Goal: Task Accomplishment & Management: Use online tool/utility

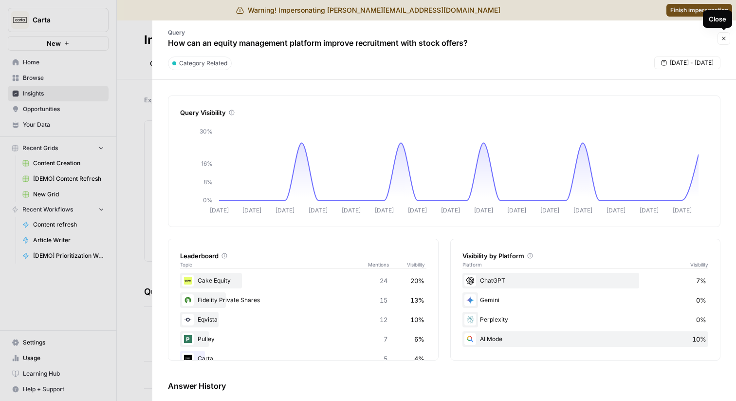
click at [727, 38] on button "Close" at bounding box center [724, 38] width 13 height 13
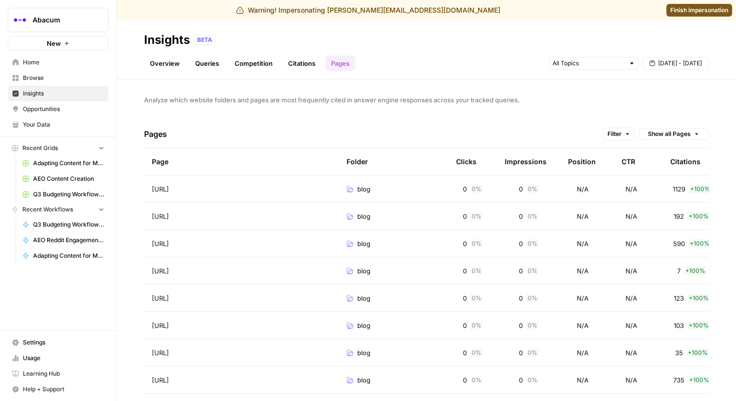
click at [48, 107] on span "Opportunities" at bounding box center [63, 109] width 81 height 9
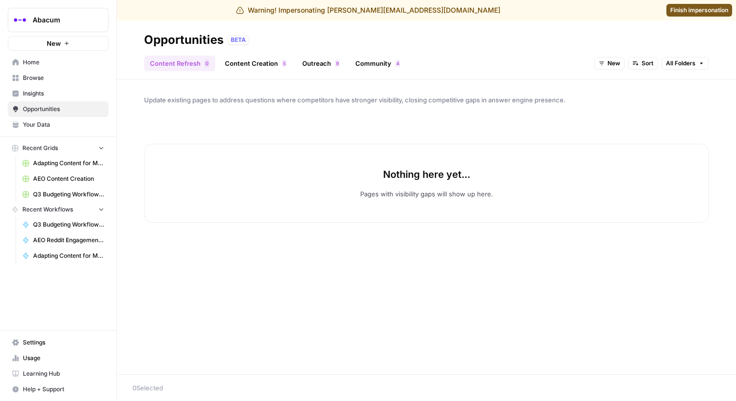
click at [241, 59] on link "Content Creation 5" at bounding box center [256, 64] width 74 height 16
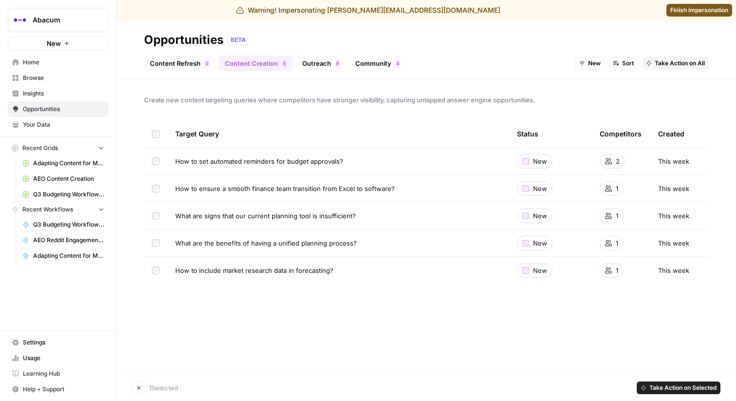
click at [661, 388] on span "Take Action on Selected" at bounding box center [683, 387] width 67 height 9
click at [671, 372] on button "Add to Existing Grid" at bounding box center [681, 366] width 81 height 14
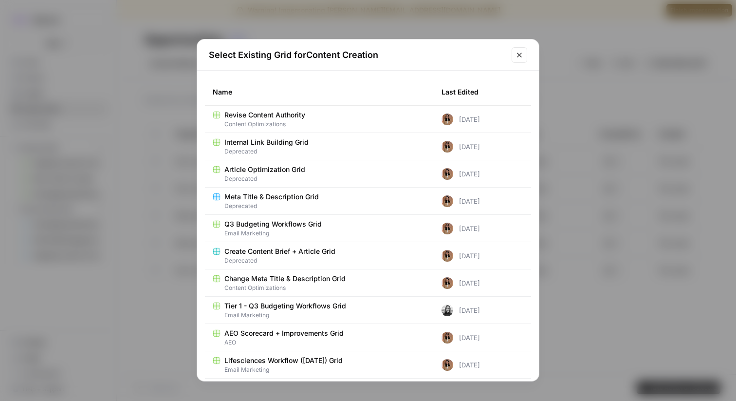
click at [279, 152] on span "Deprecated" at bounding box center [319, 151] width 213 height 9
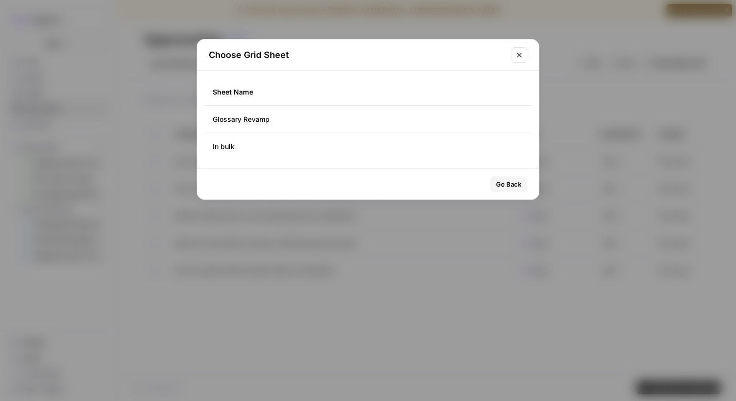
click at [284, 124] on td "Glossary Revamp" at bounding box center [368, 119] width 326 height 27
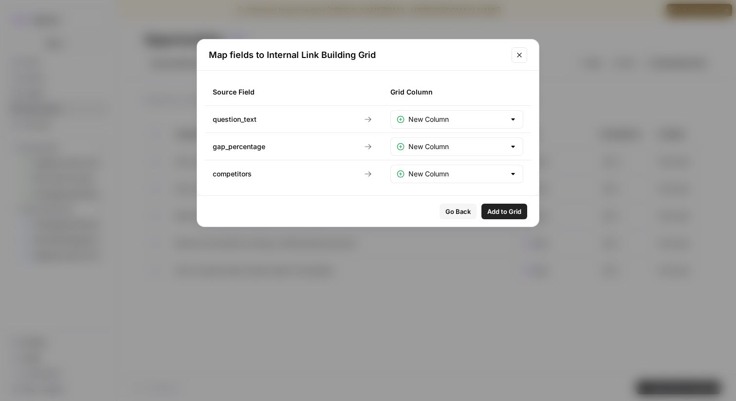
click at [450, 205] on button "Go Back" at bounding box center [458, 212] width 37 height 16
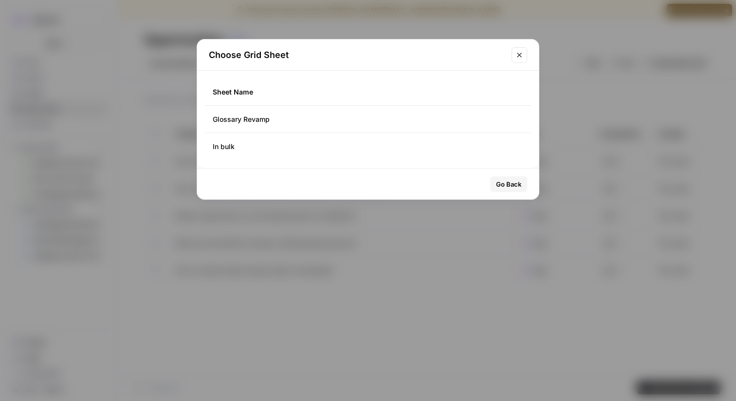
click at [408, 122] on td "Glossary Revamp" at bounding box center [368, 119] width 326 height 27
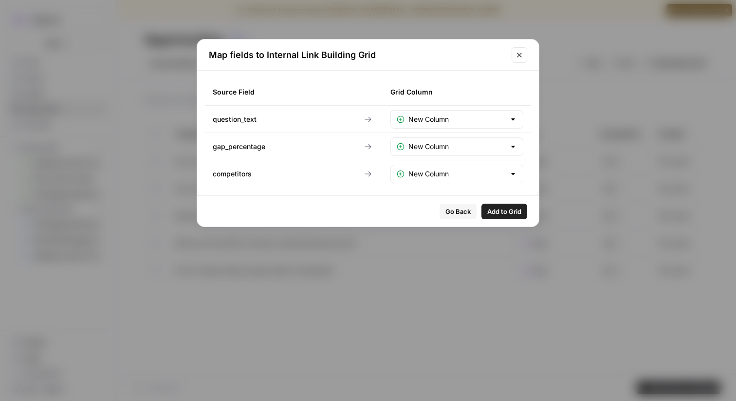
click at [466, 204] on button "Go Back" at bounding box center [458, 212] width 37 height 16
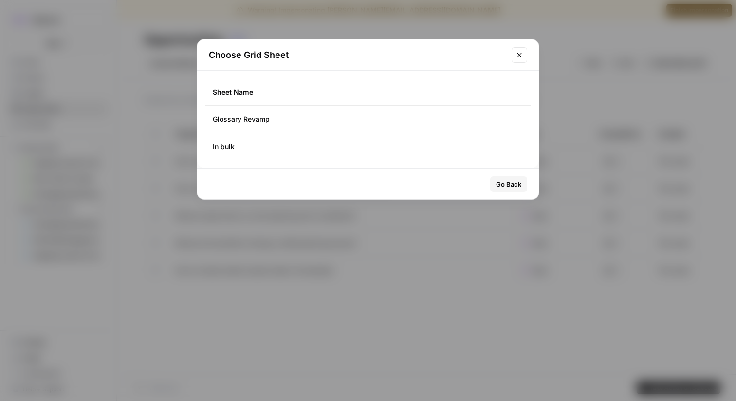
click at [524, 55] on button "Close modal" at bounding box center [520, 55] width 16 height 16
